Goal: Transaction & Acquisition: Purchase product/service

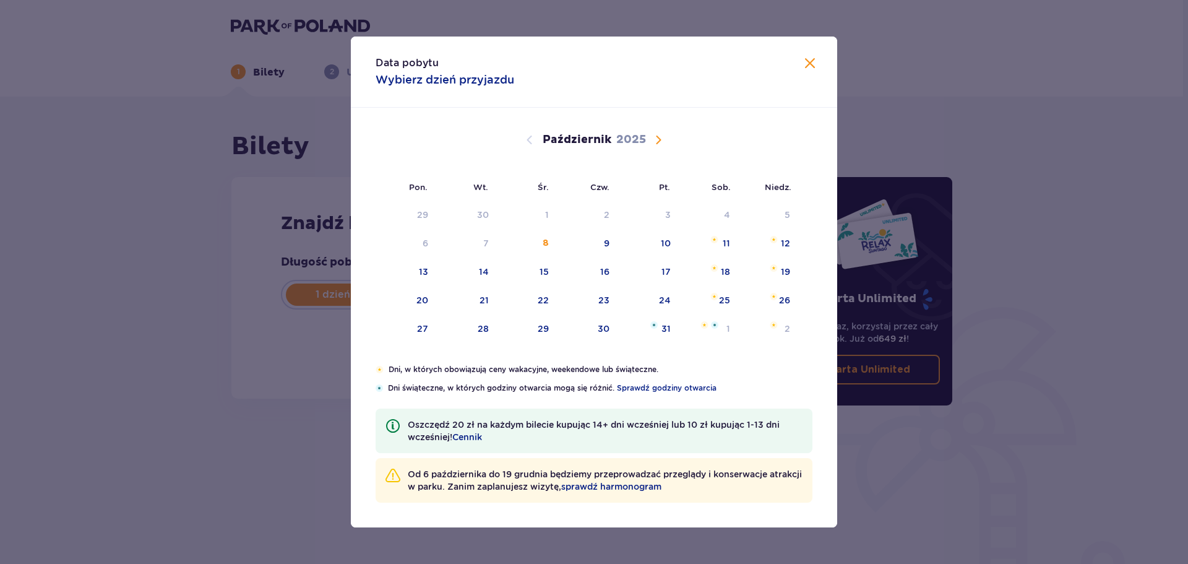
click at [660, 146] on span "Następny miesiąc" at bounding box center [658, 139] width 15 height 15
click at [657, 138] on span "Następny miesiąc" at bounding box center [658, 139] width 15 height 15
click at [531, 139] on span "Poprzedni miesiąc" at bounding box center [529, 139] width 15 height 15
click at [605, 301] on div "20" at bounding box center [603, 300] width 12 height 12
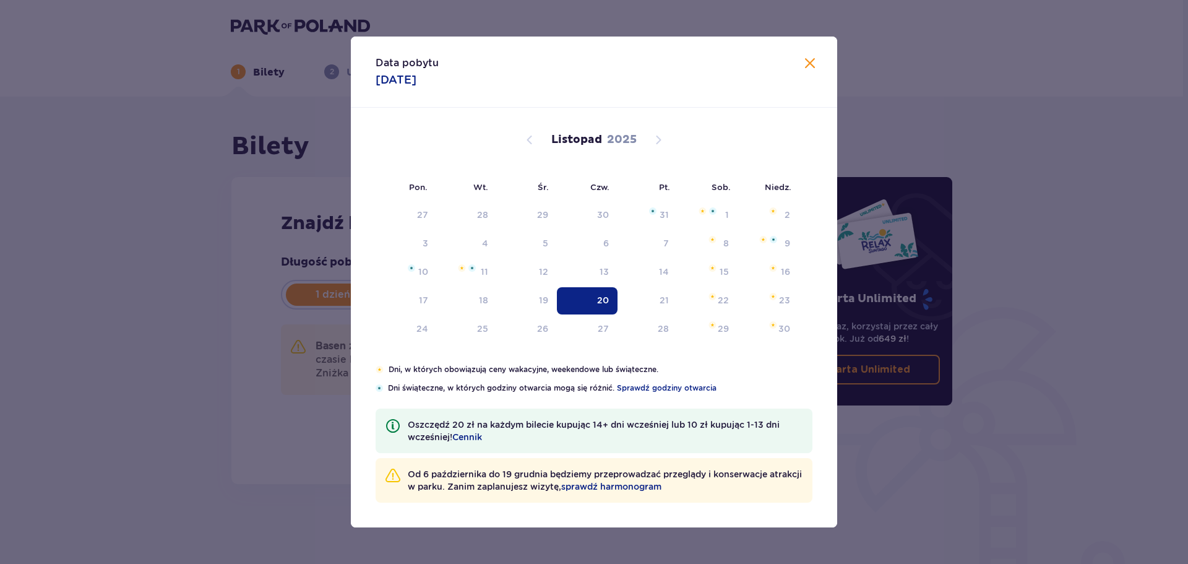
type input "[DATE]"
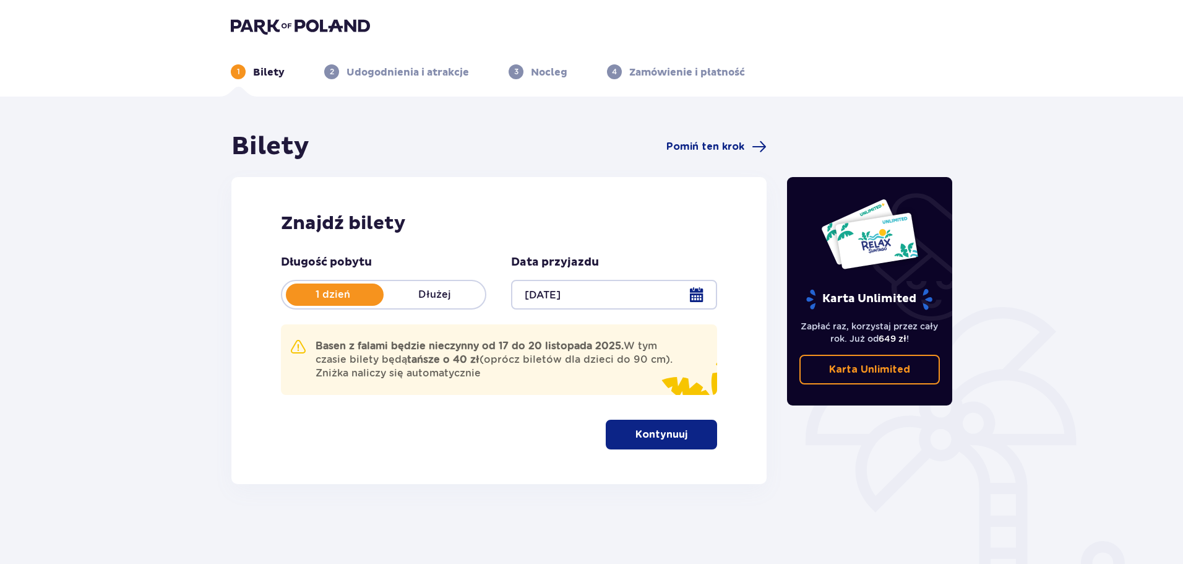
click at [653, 438] on p "Kontynuuj" at bounding box center [662, 435] width 52 height 14
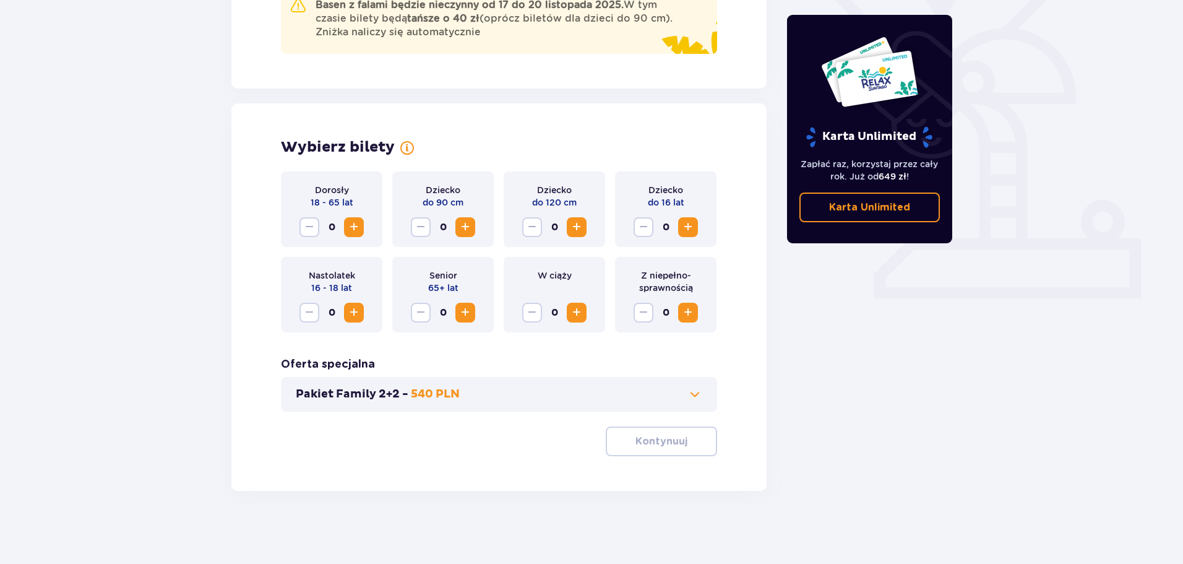
scroll to position [342, 0]
click at [357, 228] on span "Zwiększ" at bounding box center [354, 225] width 15 height 15
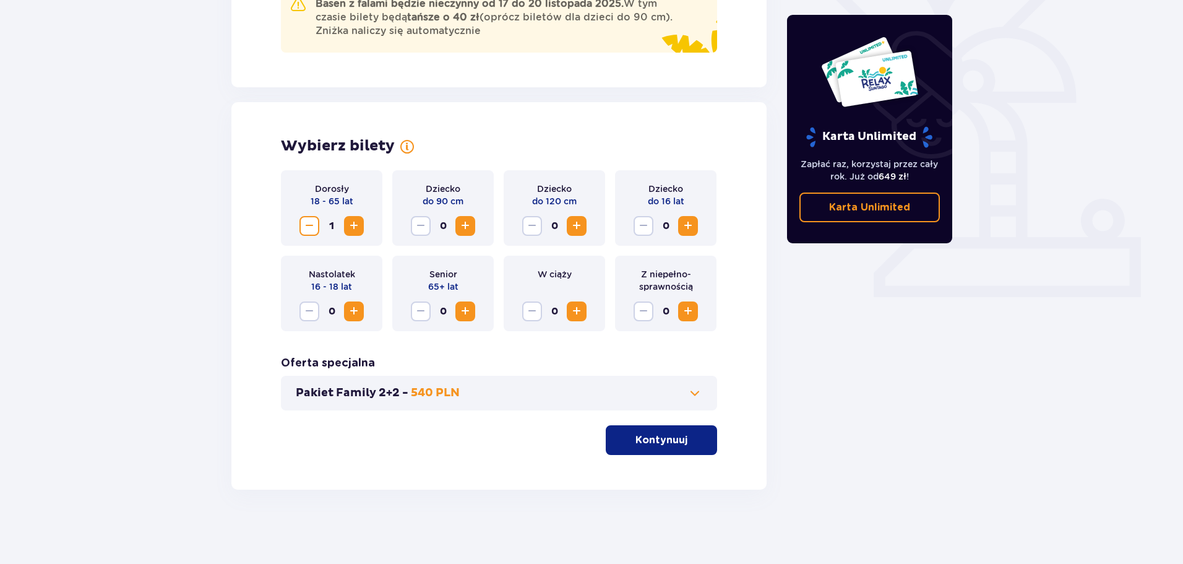
click at [357, 228] on span "Zwiększ" at bounding box center [354, 225] width 15 height 15
click at [697, 448] on button "Kontynuuj" at bounding box center [661, 440] width 111 height 30
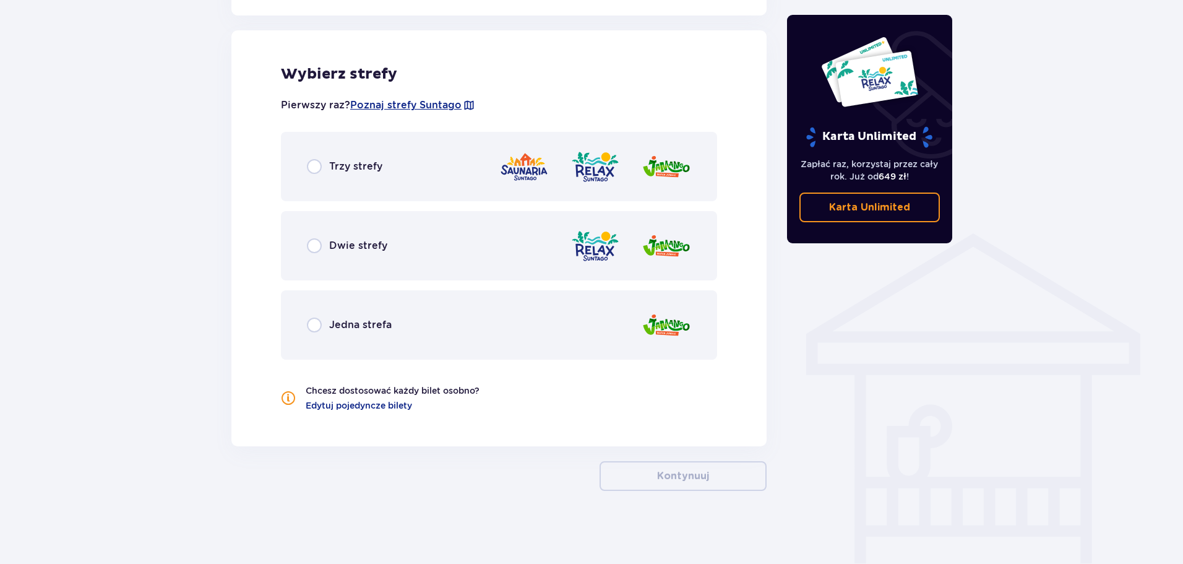
scroll to position [772, 0]
click at [387, 179] on div "Trzy strefy" at bounding box center [499, 165] width 436 height 69
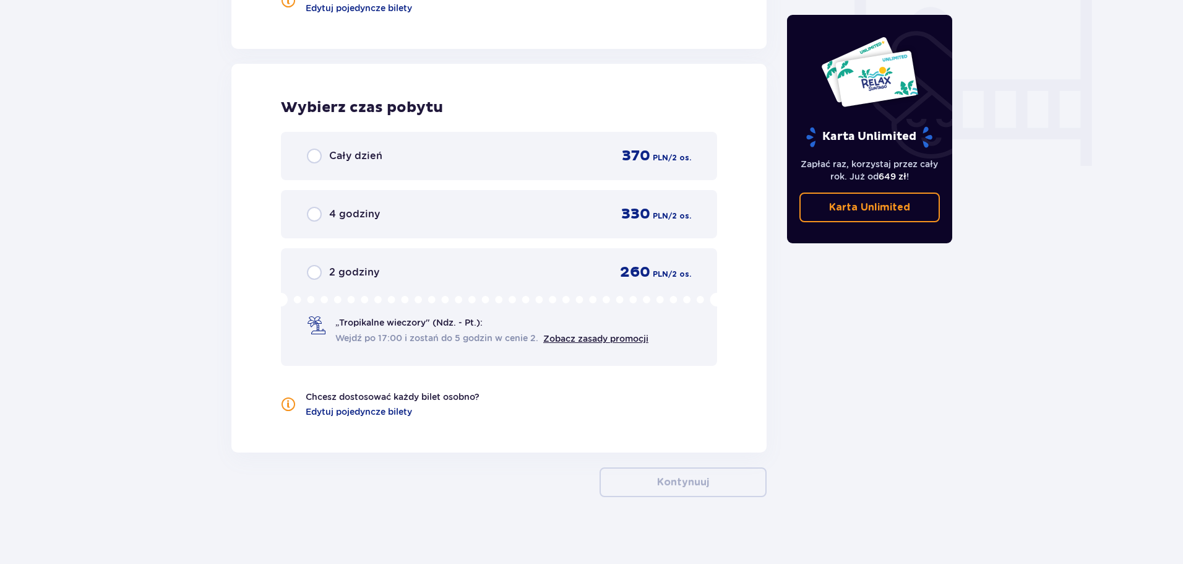
scroll to position [1176, 0]
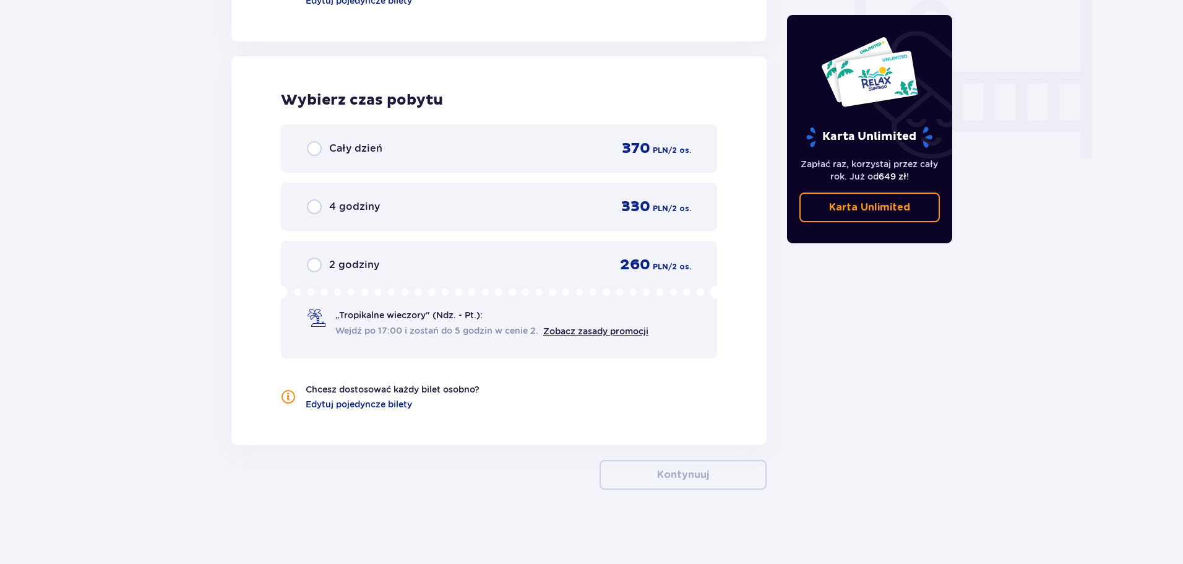
click at [390, 158] on div "Cały dzień 370 PLN / 2 os." at bounding box center [499, 148] width 384 height 19
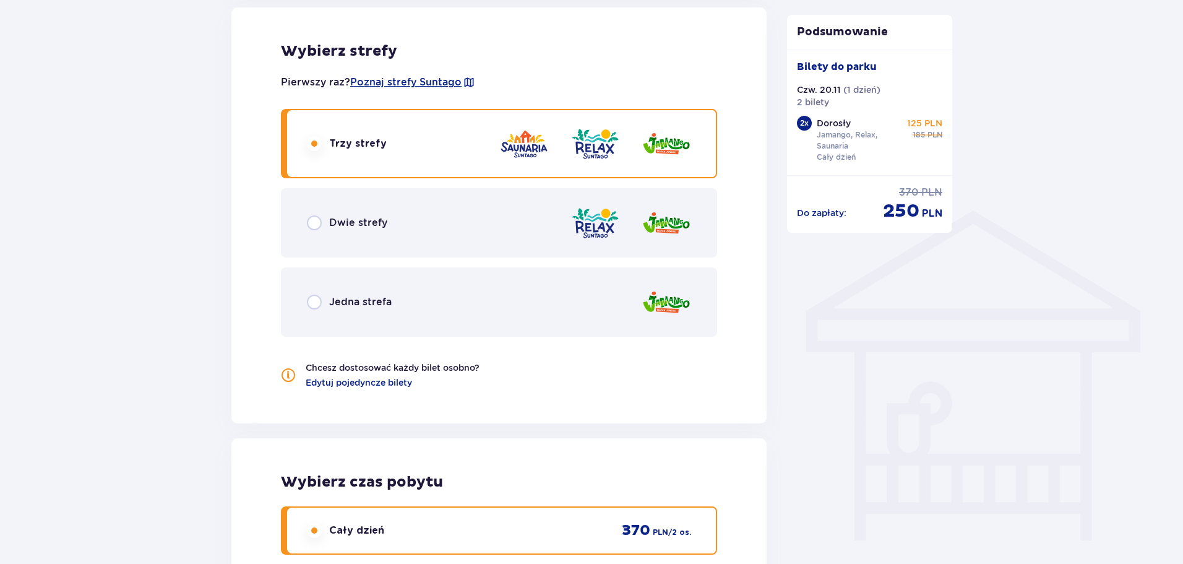
scroll to position [804, 0]
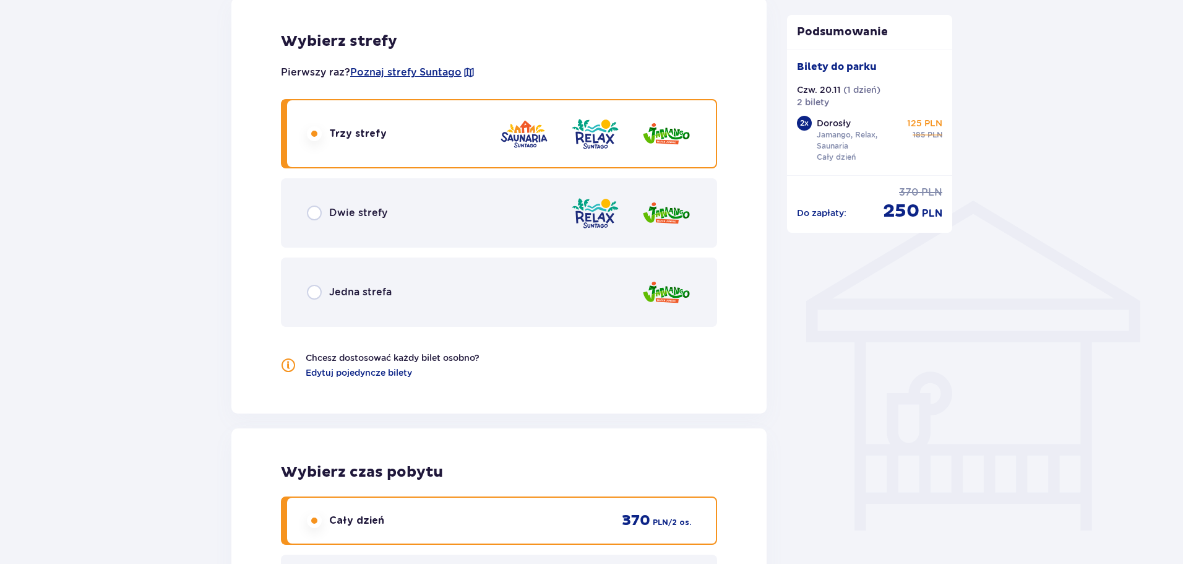
click at [475, 200] on div "Dwie strefy" at bounding box center [499, 212] width 436 height 69
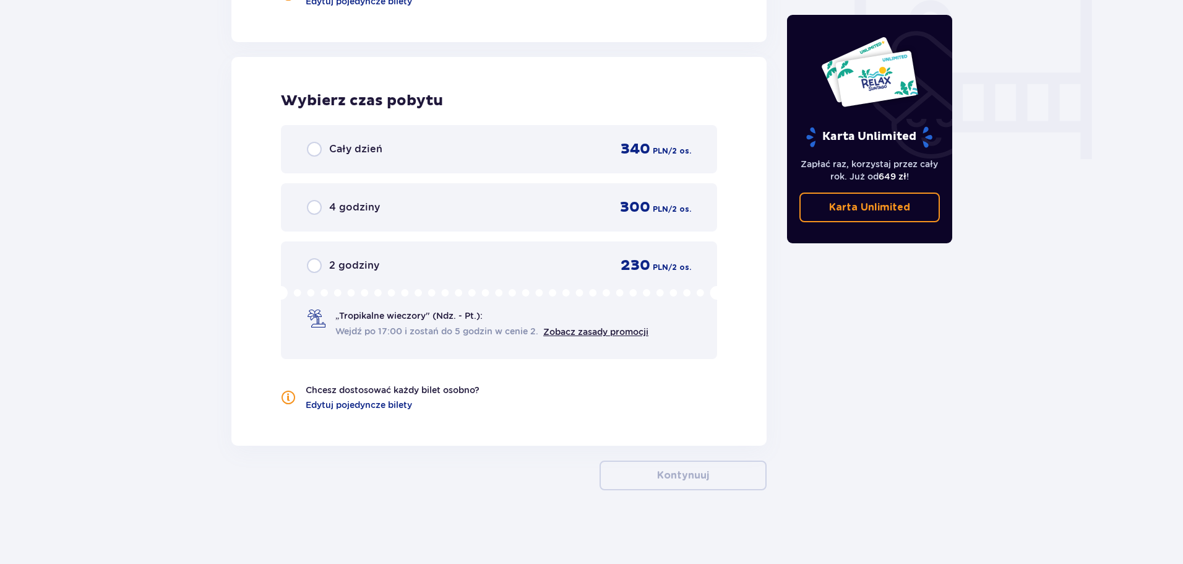
scroll to position [1176, 0]
click at [621, 151] on span "340" at bounding box center [636, 148] width 30 height 19
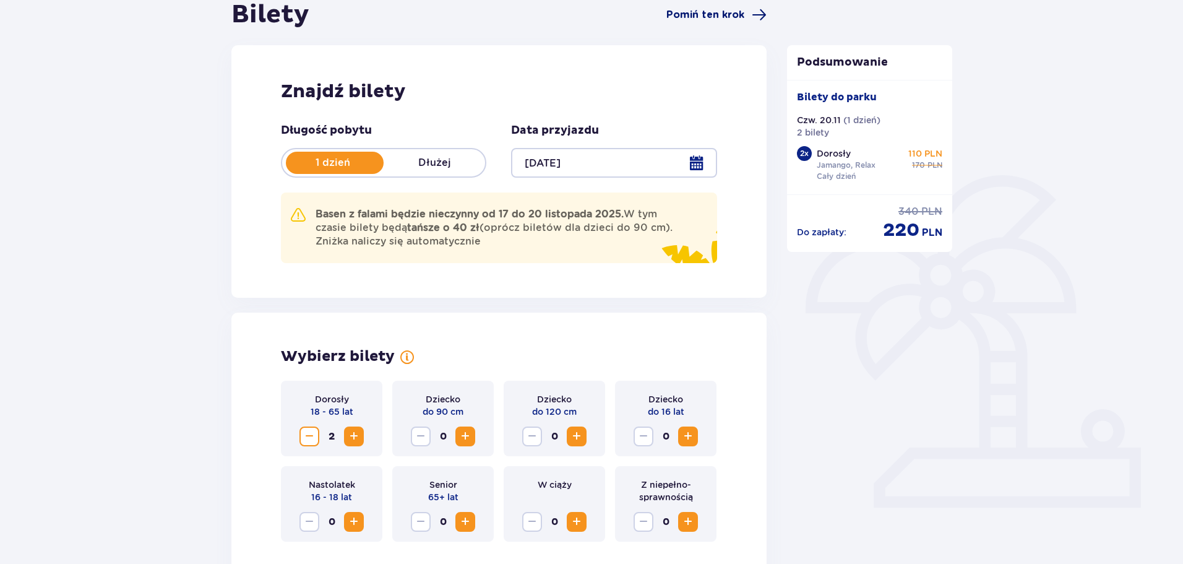
scroll to position [0, 0]
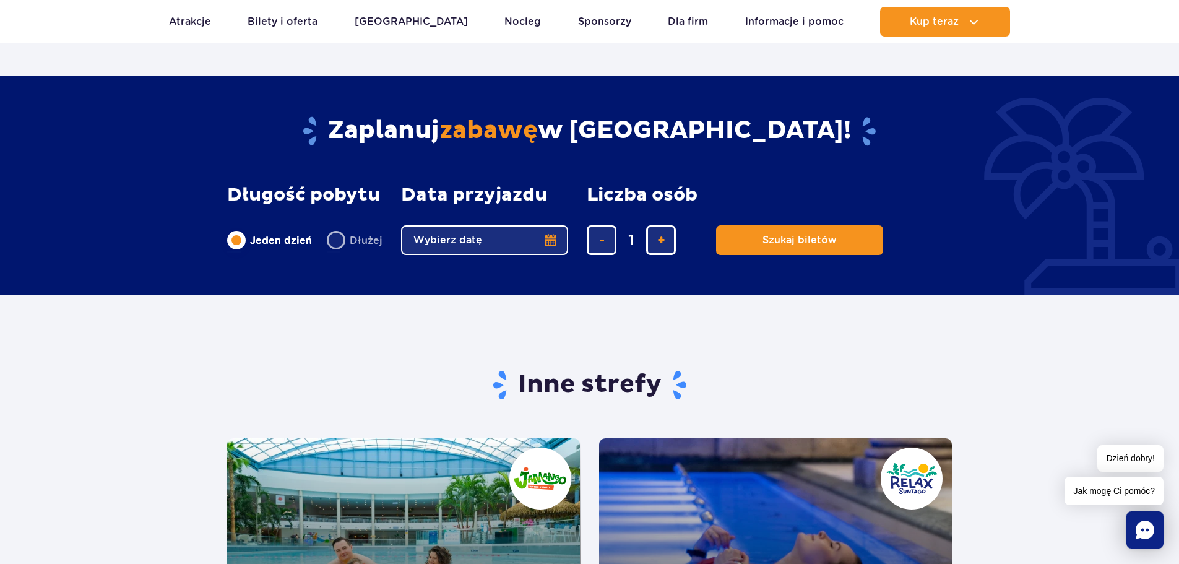
scroll to position [1733, 0]
